Goal: Task Accomplishment & Management: Manage account settings

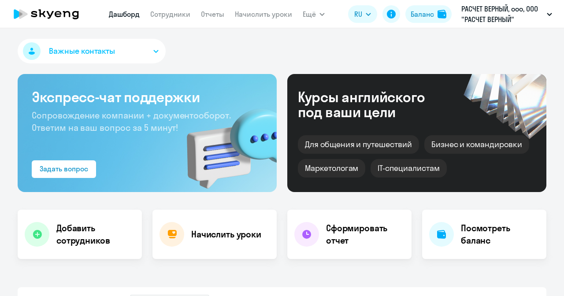
select select "30"
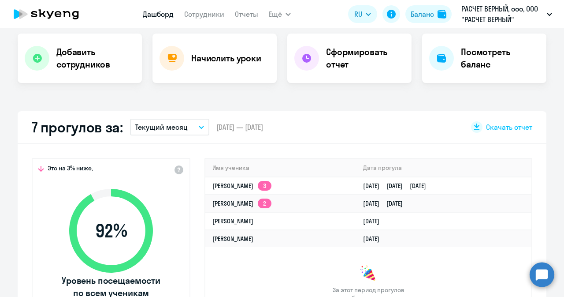
scroll to position [220, 0]
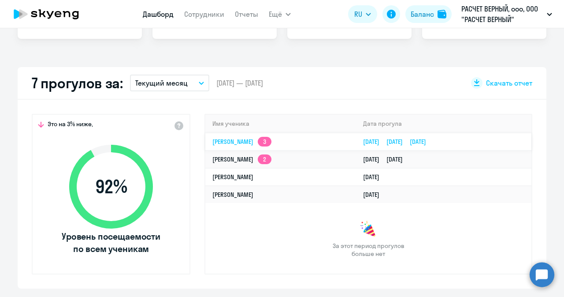
click at [223, 141] on link "[PERSON_NAME] 3" at bounding box center [242, 142] width 59 height 8
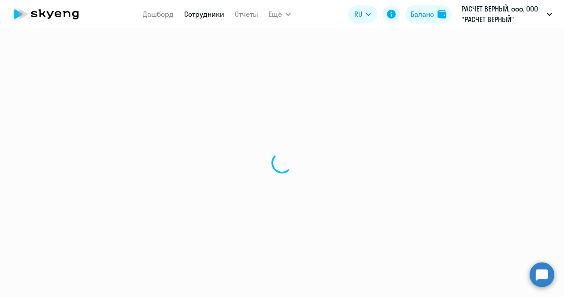
select select "english"
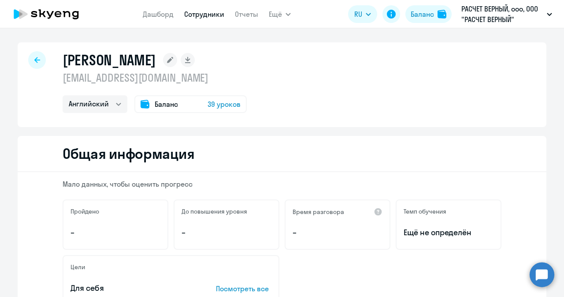
click at [159, 103] on span "Баланс" at bounding box center [166, 104] width 23 height 11
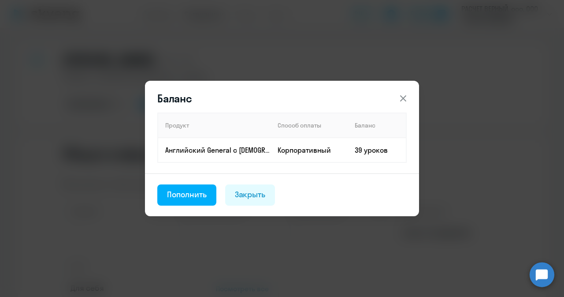
click at [251, 195] on div "Закрыть" at bounding box center [250, 194] width 31 height 11
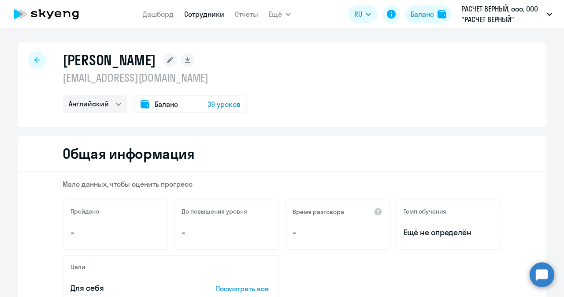
click at [30, 57] on div at bounding box center [37, 60] width 18 height 18
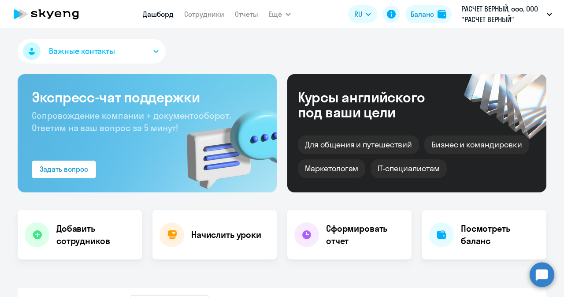
select select "30"
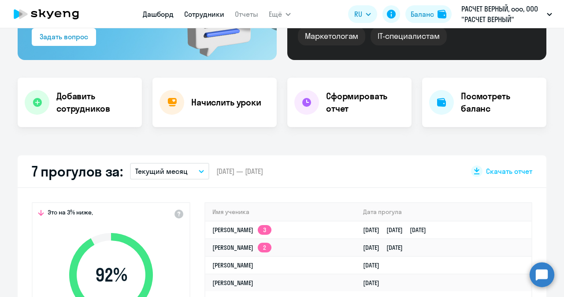
click at [210, 10] on link "Сотрудники" at bounding box center [204, 14] width 40 height 9
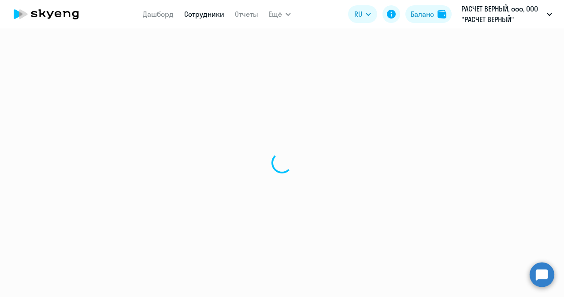
select select "30"
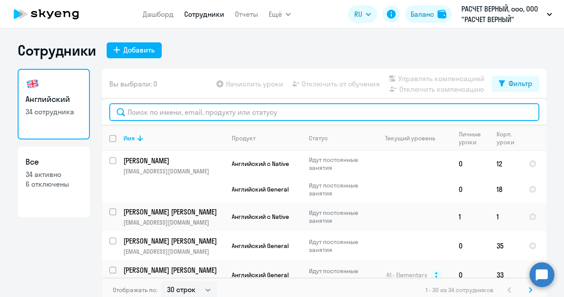
click at [210, 110] on input "text" at bounding box center [324, 112] width 430 height 18
click at [210, 111] on input "text" at bounding box center [324, 112] width 430 height 18
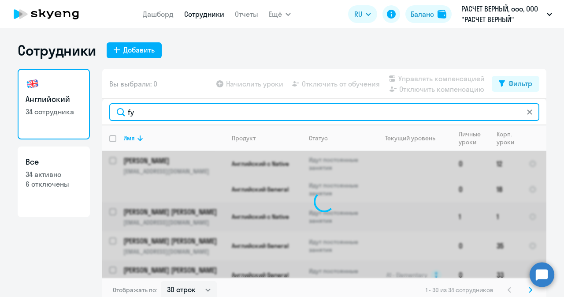
type input "f"
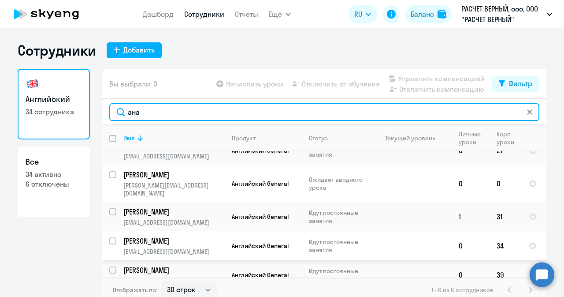
scroll to position [46, 0]
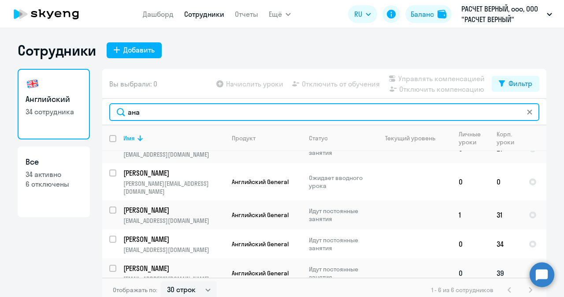
type input "ана"
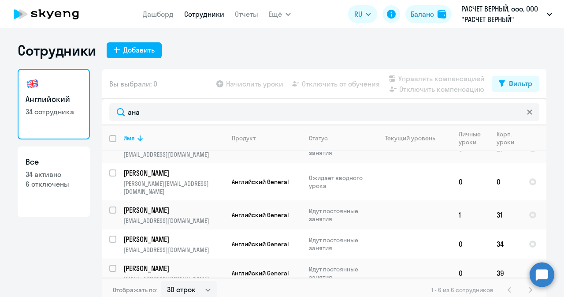
click at [109, 265] on input "select row 42369944" at bounding box center [118, 274] width 18 height 18
checkbox input "true"
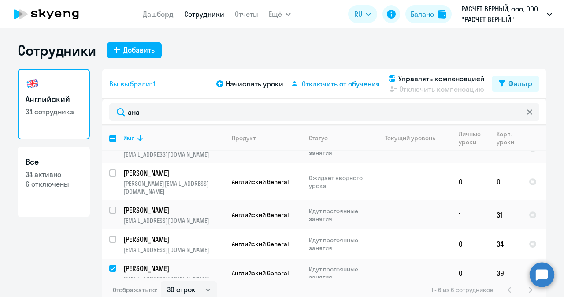
click at [325, 82] on span "Отключить от обучения" at bounding box center [341, 83] width 78 height 11
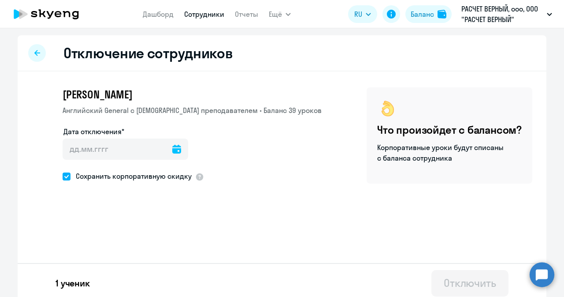
click at [172, 149] on icon at bounding box center [176, 149] width 9 height 9
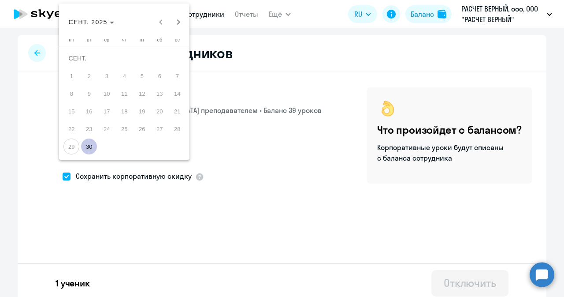
click at [86, 148] on span "30" at bounding box center [89, 146] width 16 height 16
type input "[DATE]"
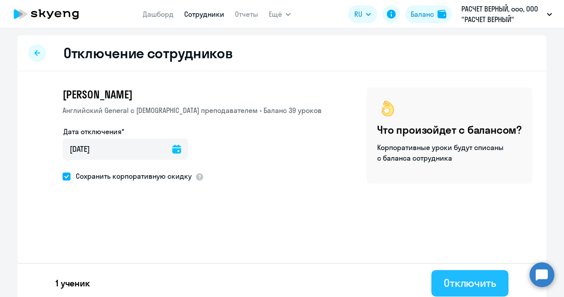
click at [471, 276] on div "Отключить" at bounding box center [470, 283] width 52 height 14
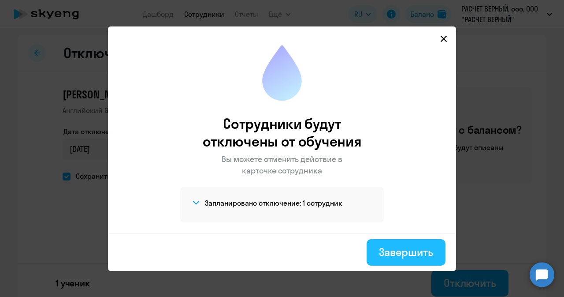
click at [386, 251] on div "Завершить" at bounding box center [406, 252] width 54 height 14
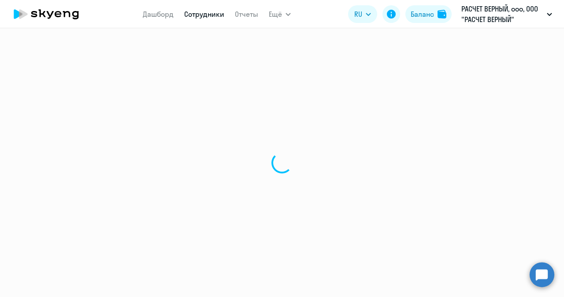
select select "30"
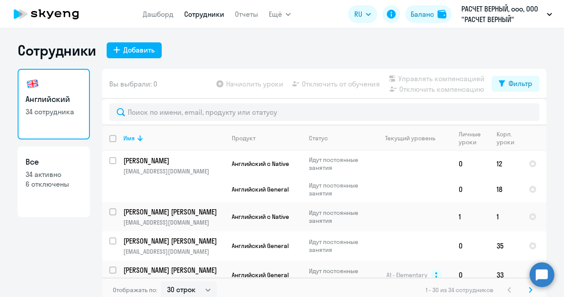
click at [166, 4] on app-header "Дашборд Сотрудники Отчеты Ещё Дашборд Сотрудники Отчеты Начислить уроки Докумен…" at bounding box center [282, 14] width 564 height 28
click at [152, 19] on link "Дашборд" at bounding box center [158, 14] width 31 height 9
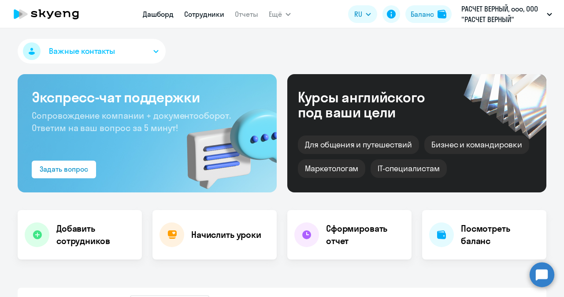
select select "30"
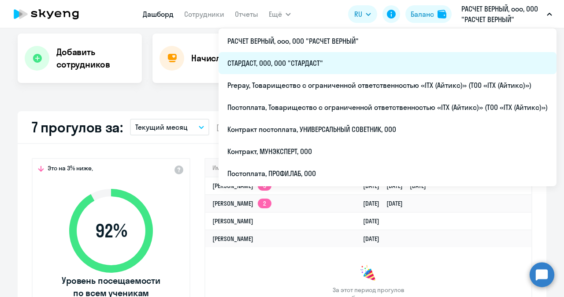
click at [303, 61] on li "СТАРДАСТ, ООО, ООО "СТАРДАСТ"" at bounding box center [388, 63] width 338 height 22
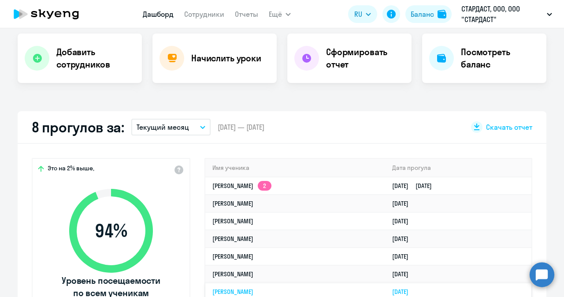
select select "30"
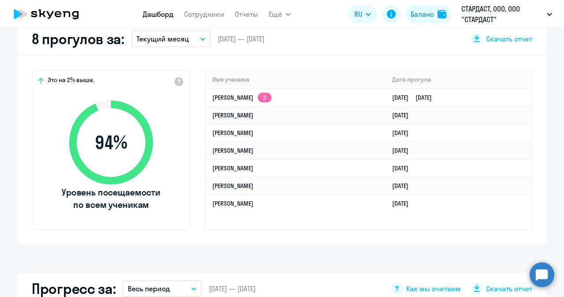
scroll to position [309, 0]
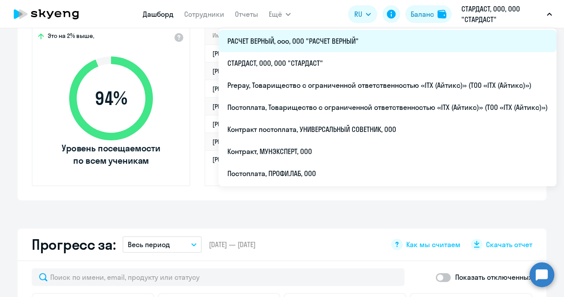
click at [301, 40] on li "РАСЧЕТ ВЕРНЫЙ, ооо, ООО "РАСЧЕТ ВЕРНЫЙ"" at bounding box center [388, 41] width 338 height 22
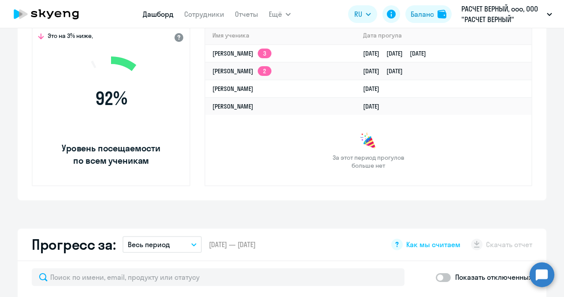
select select "30"
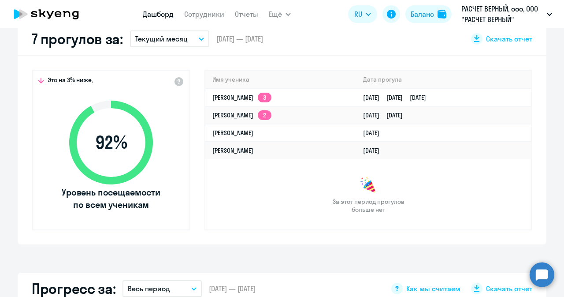
scroll to position [132, 0]
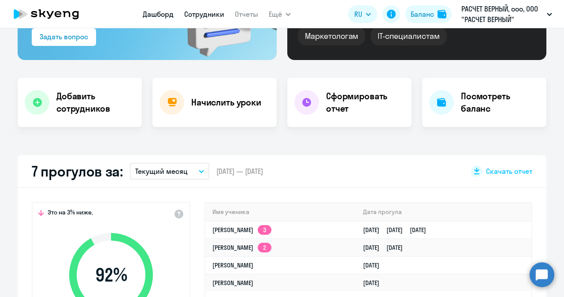
click at [194, 13] on link "Сотрудники" at bounding box center [204, 14] width 40 height 9
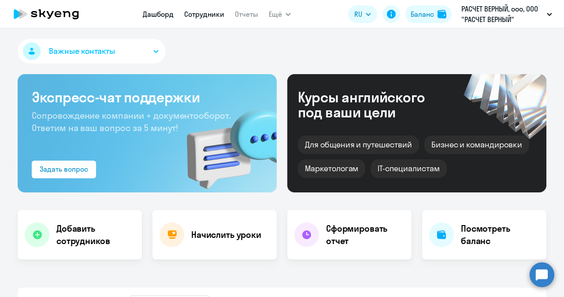
select select "30"
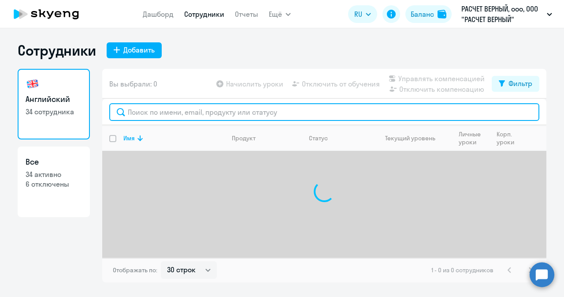
click at [213, 114] on input "text" at bounding box center [324, 112] width 430 height 18
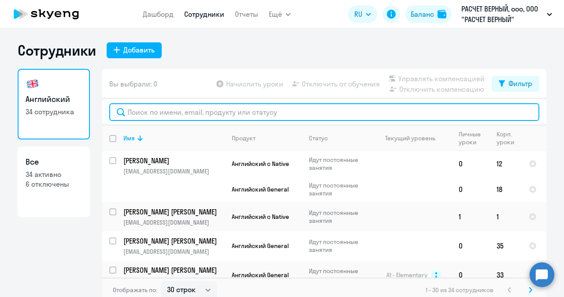
paste input "[EMAIL_ADDRESS][DOMAIN_NAME]"
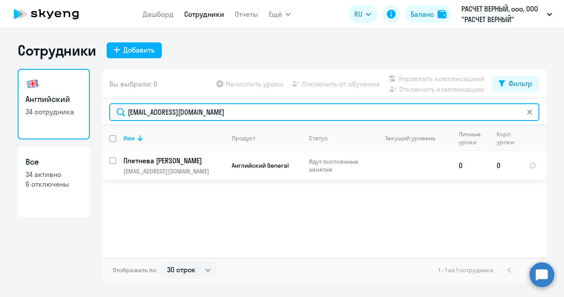
type input "[EMAIL_ADDRESS][DOMAIN_NAME]"
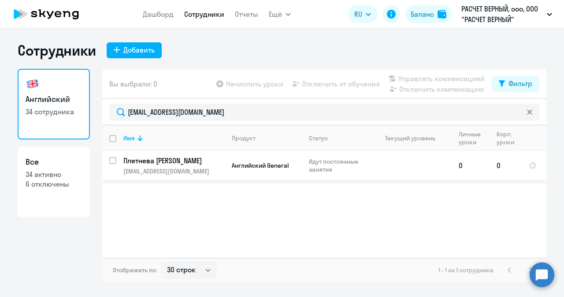
click at [141, 160] on p "Плетнева [PERSON_NAME]" at bounding box center [173, 161] width 100 height 10
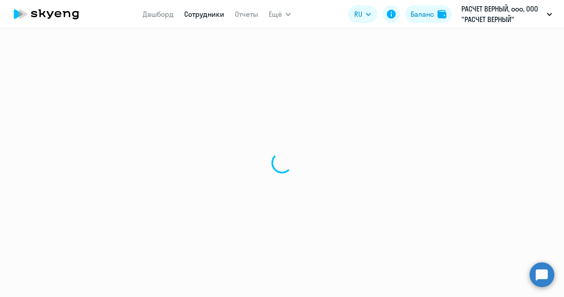
select select "english"
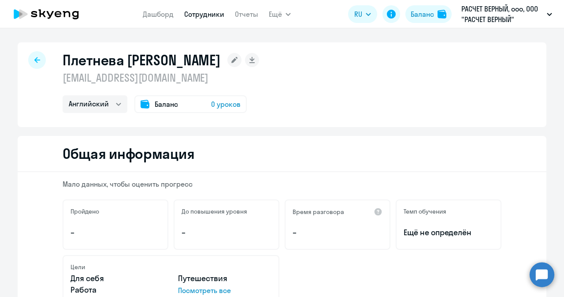
click at [150, 102] on div "Баланс 0 уроков" at bounding box center [190, 104] width 112 height 18
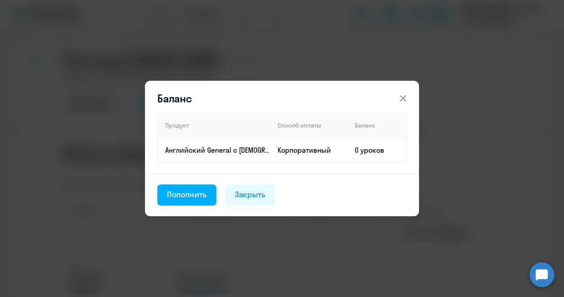
click at [194, 208] on footer "Пополнить Закрыть" at bounding box center [282, 194] width 274 height 43
click at [181, 197] on div "Пополнить" at bounding box center [187, 194] width 40 height 11
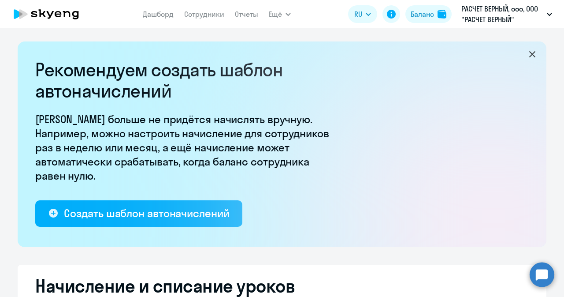
select select "10"
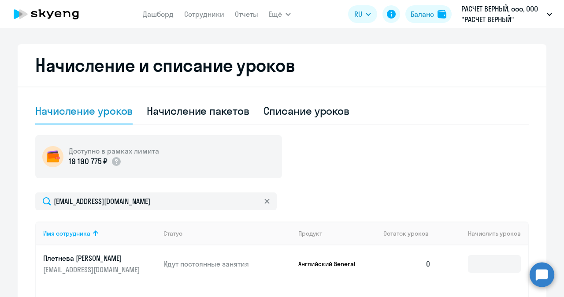
scroll to position [309, 0]
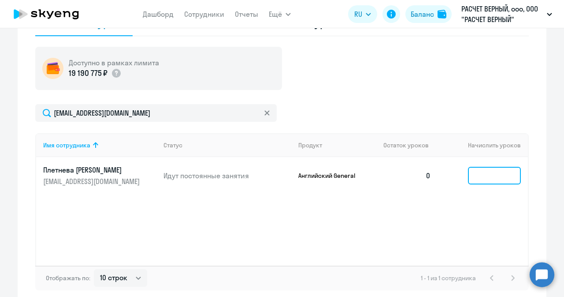
click at [483, 179] on input at bounding box center [494, 176] width 53 height 18
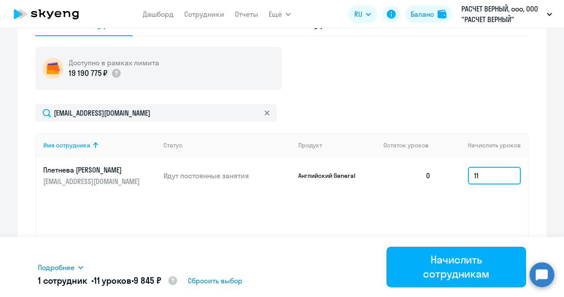
type input "1"
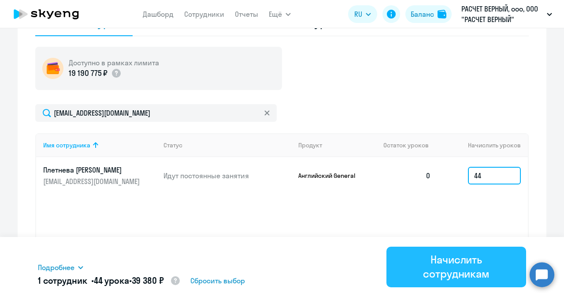
type input "44"
click at [452, 265] on div "Начислить сотрудникам" at bounding box center [456, 266] width 115 height 28
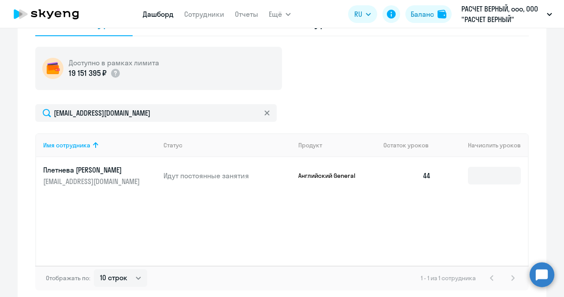
click at [149, 18] on link "Дашборд" at bounding box center [158, 14] width 31 height 9
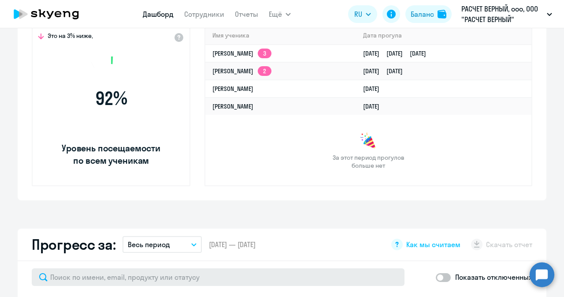
select select "30"
